Goal: Information Seeking & Learning: Learn about a topic

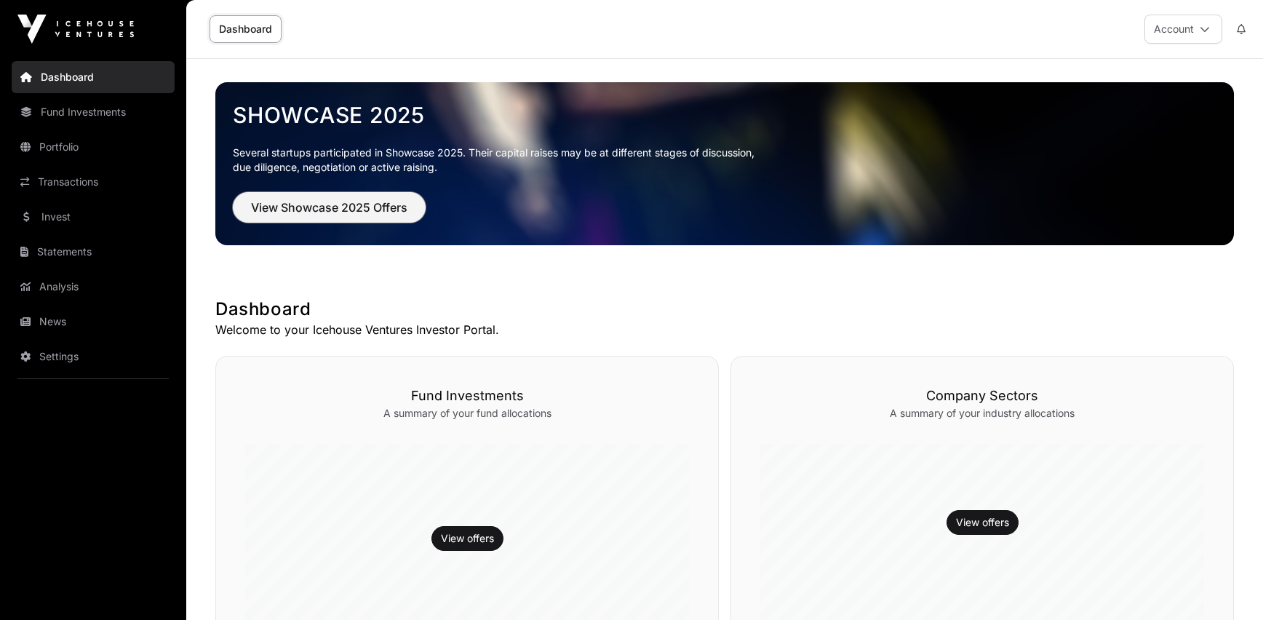
click at [381, 203] on span "View Showcase 2025 Offers" at bounding box center [329, 207] width 156 height 17
click at [343, 205] on span "View Showcase 2025 Offers" at bounding box center [329, 207] width 156 height 17
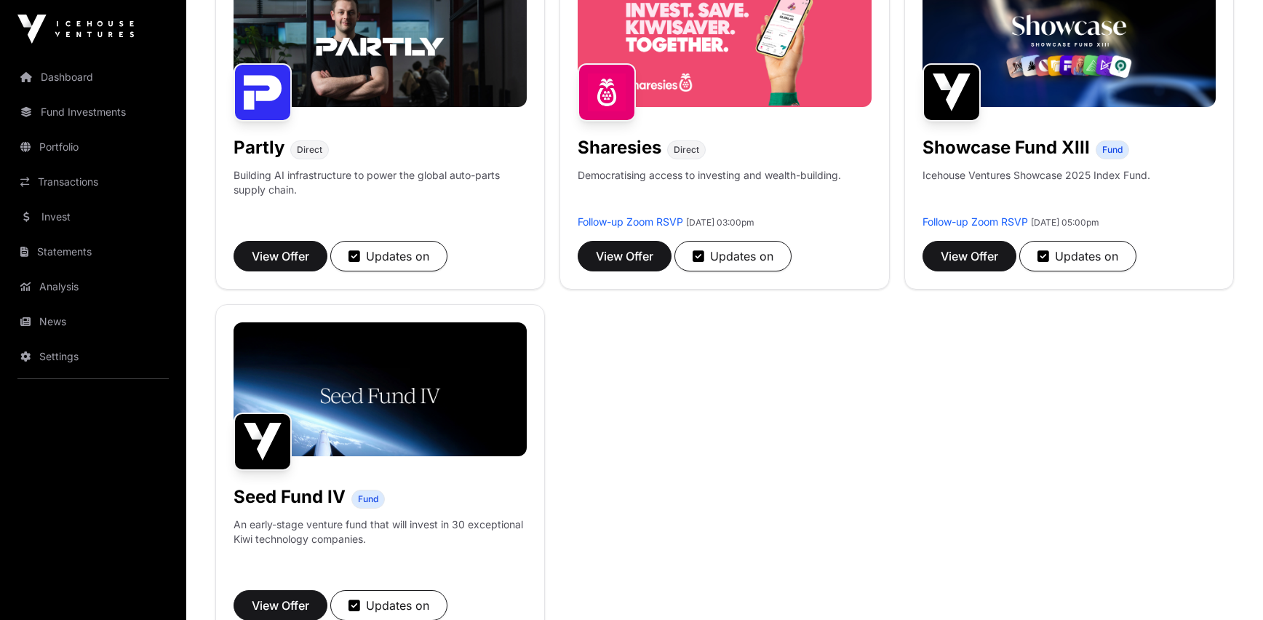
scroll to position [1016, 0]
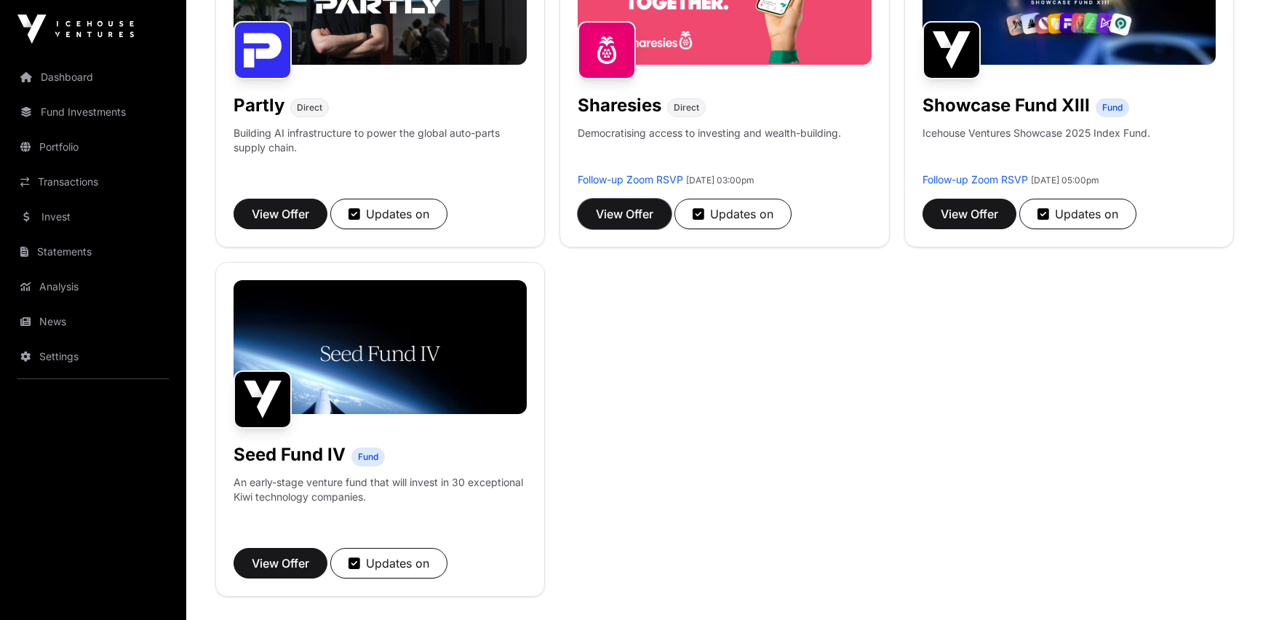
click at [611, 219] on span "View Offer" at bounding box center [624, 213] width 57 height 17
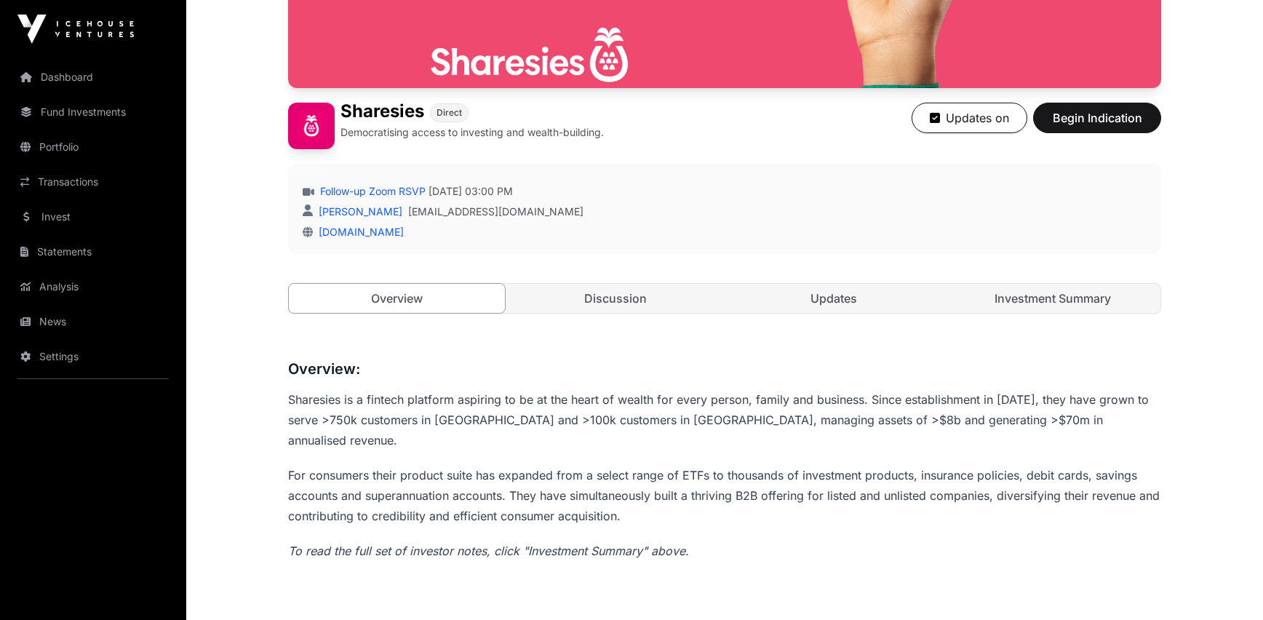
scroll to position [469, 0]
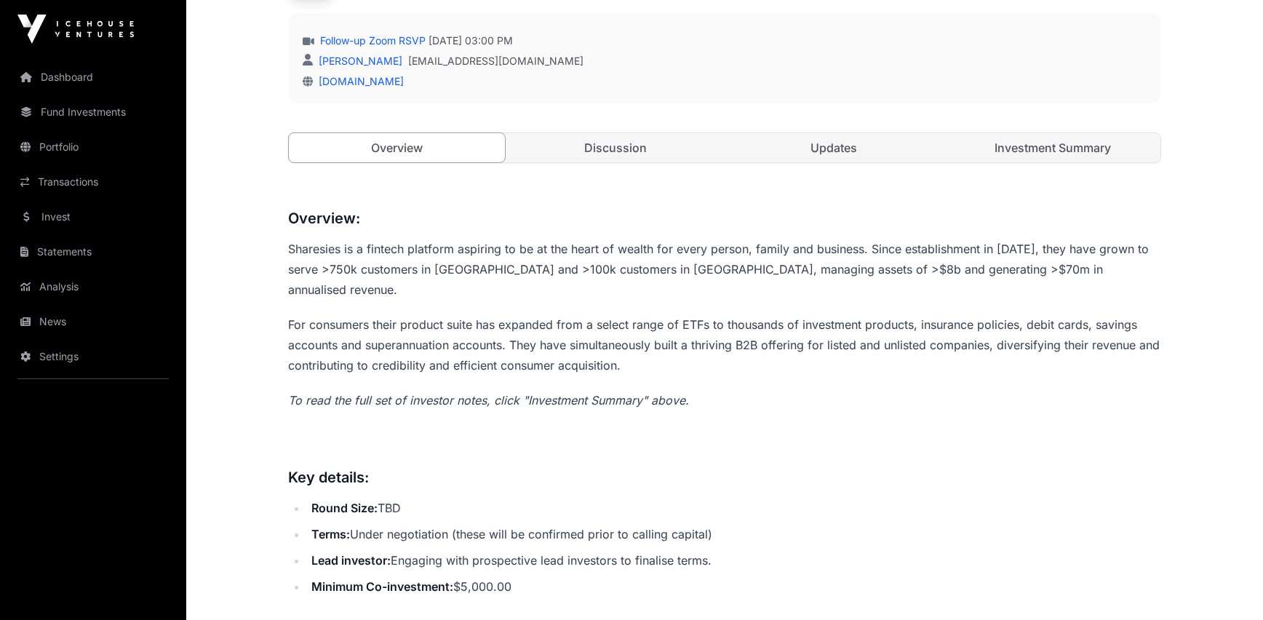
click at [1025, 148] on link "Investment Summary" at bounding box center [1053, 147] width 216 height 29
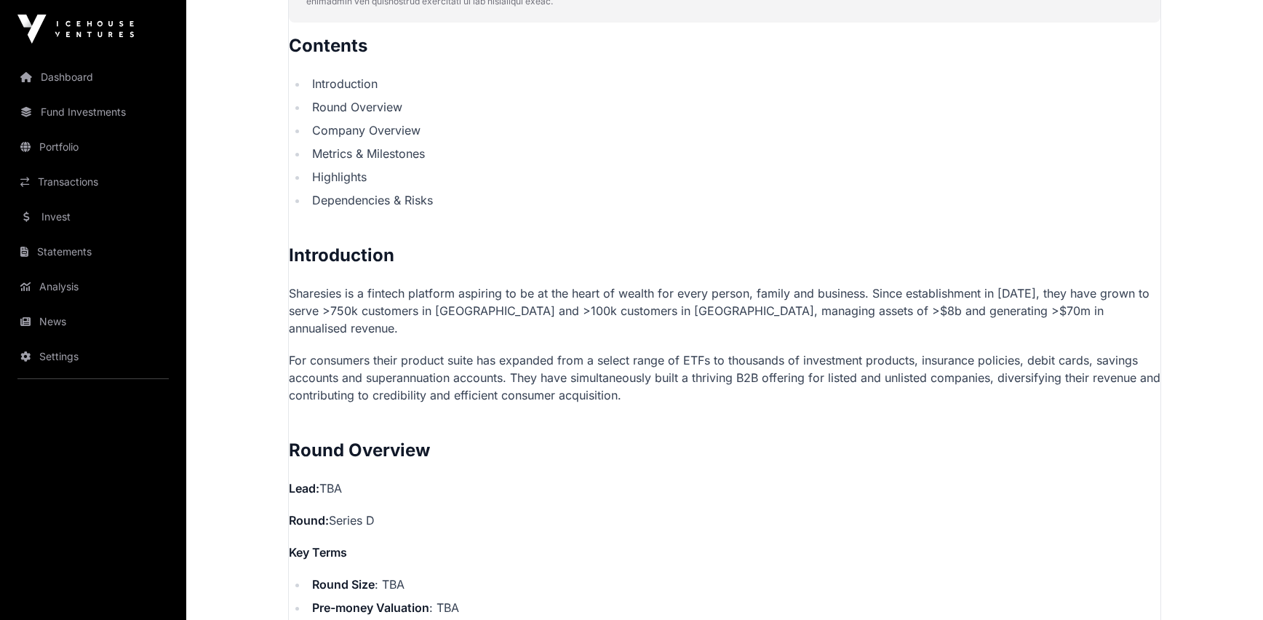
scroll to position [541, 0]
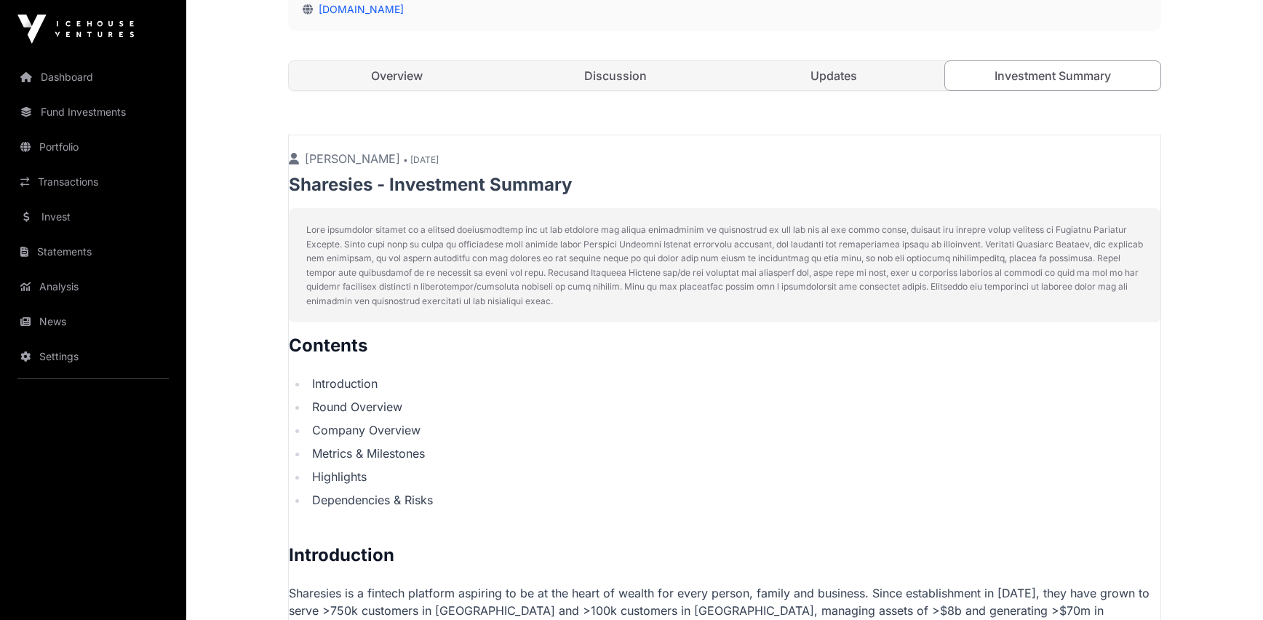
click at [407, 75] on link "Overview" at bounding box center [397, 75] width 216 height 29
